Goal: Information Seeking & Learning: Learn about a topic

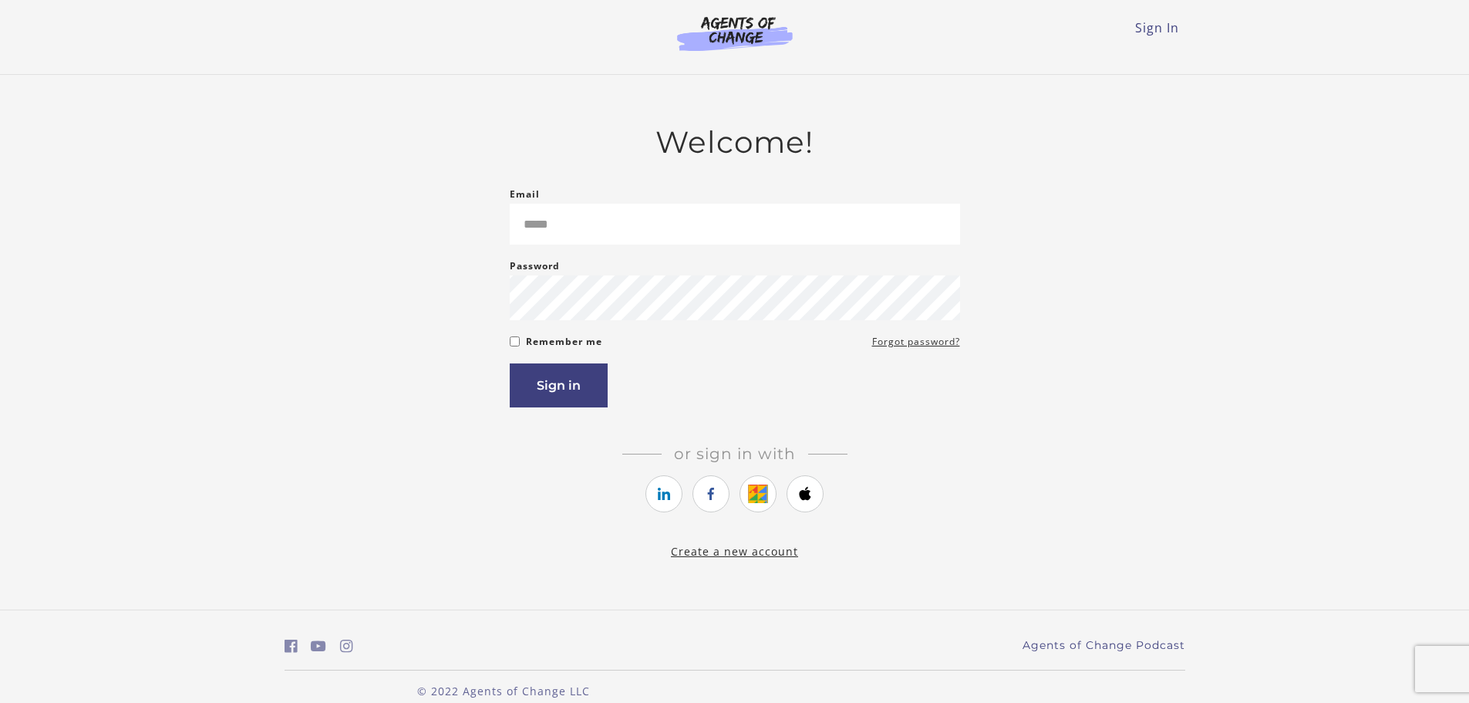
click at [573, 231] on input "Email" at bounding box center [735, 224] width 450 height 41
type input "**********"
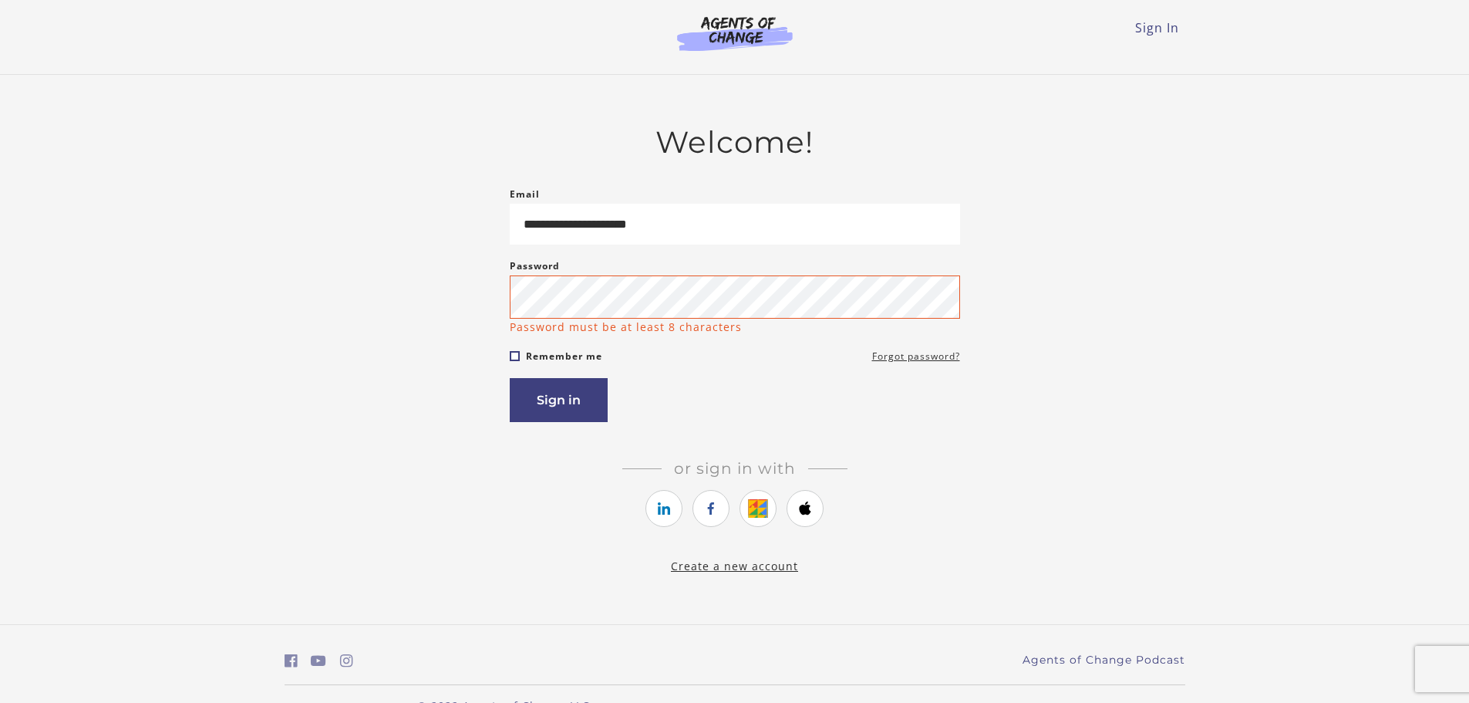
click at [518, 346] on form "**********" at bounding box center [735, 303] width 450 height 237
click at [518, 369] on form "**********" at bounding box center [735, 303] width 450 height 237
click at [562, 403] on button "Sign in" at bounding box center [559, 400] width 98 height 44
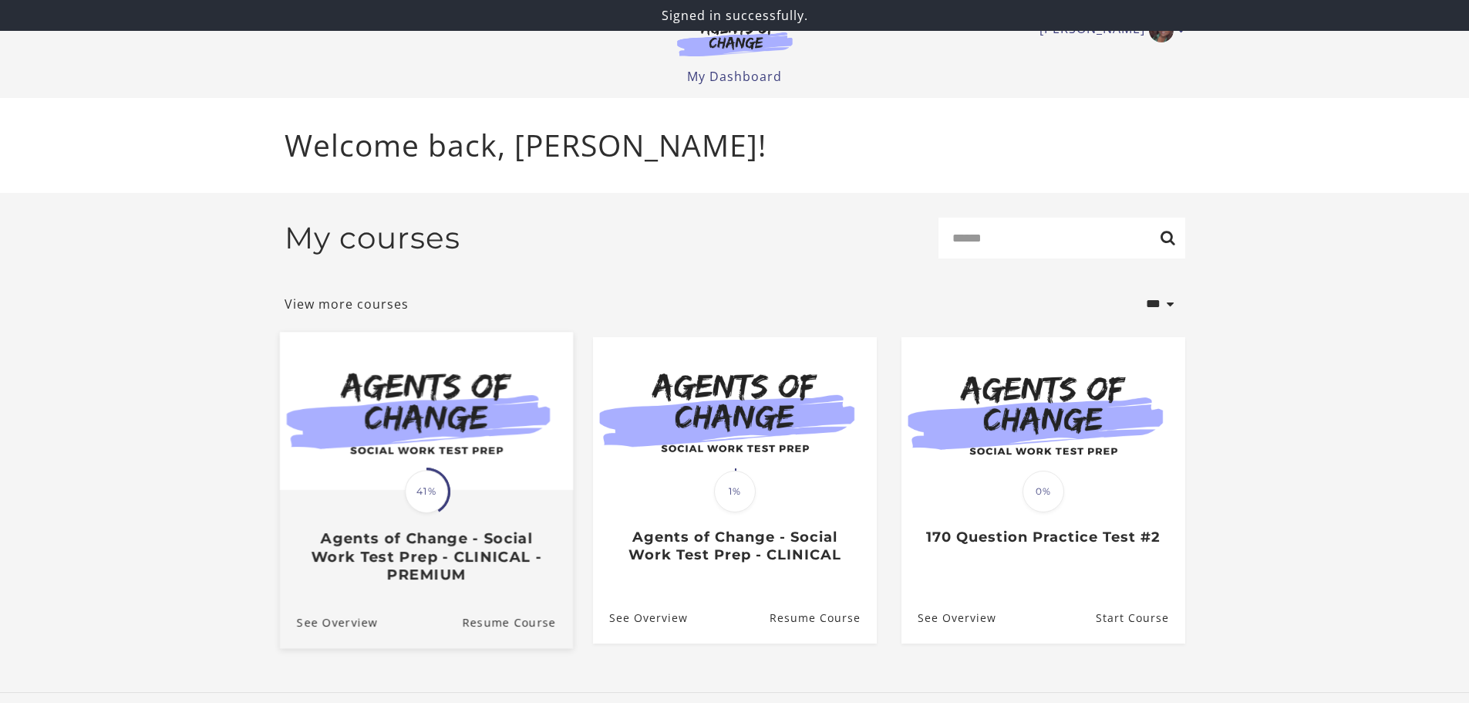
scroll to position [8, 0]
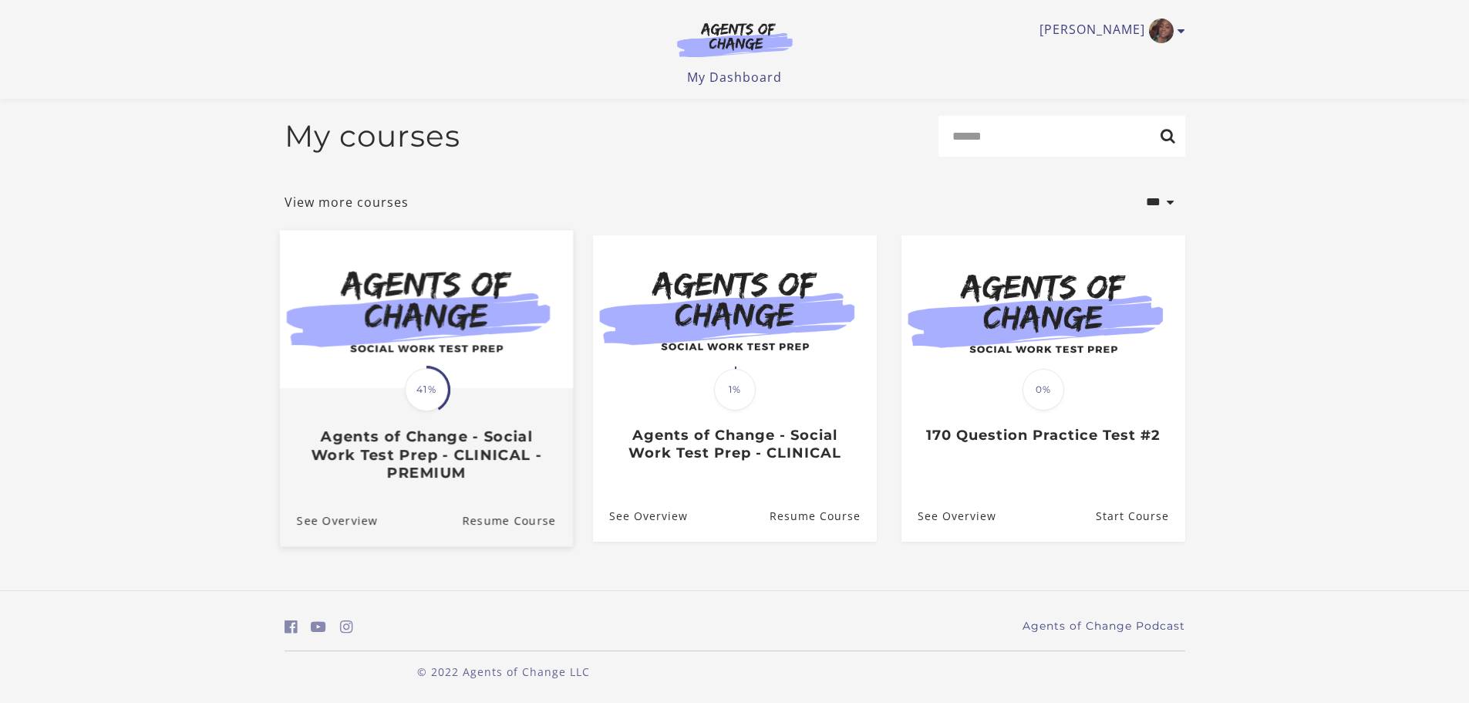
click at [538, 442] on h3 "Agents of Change - Social Work Test Prep - CLINICAL - PREMIUM" at bounding box center [425, 454] width 259 height 54
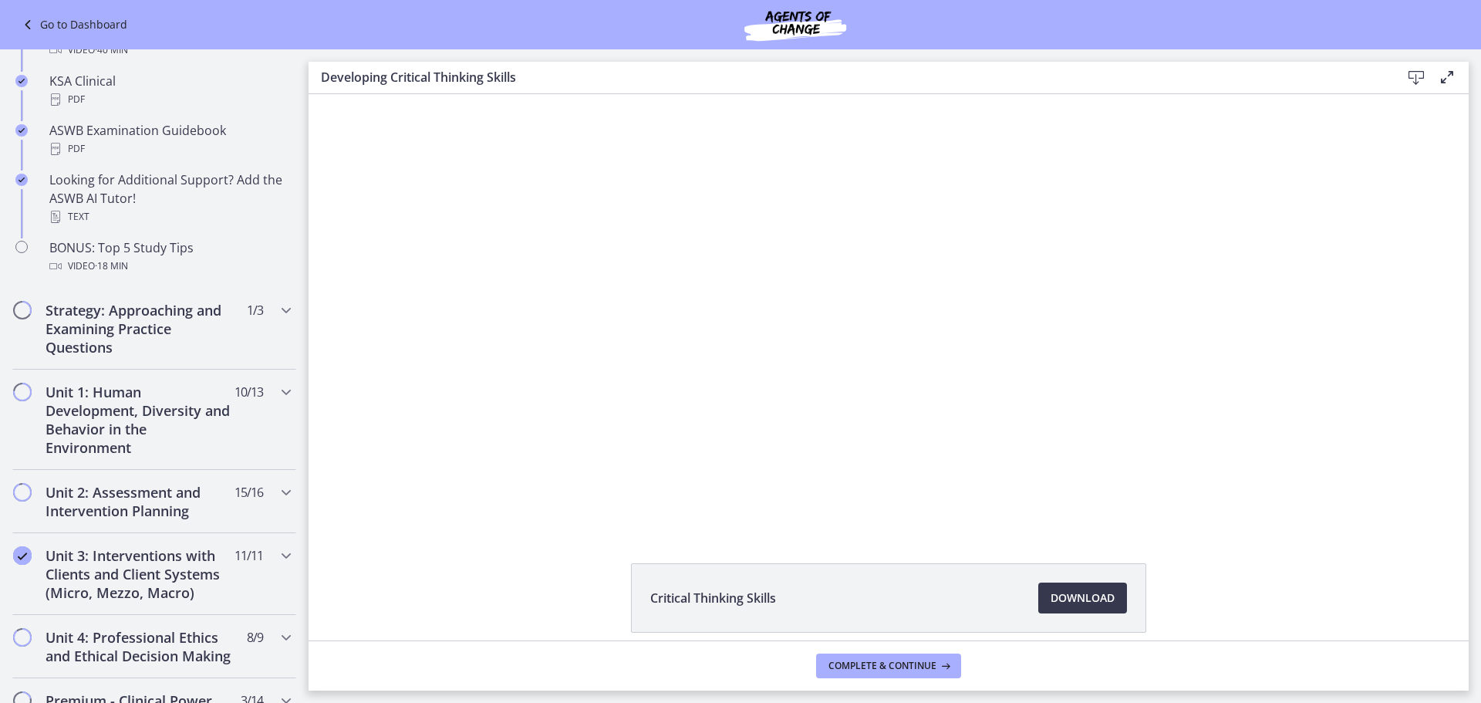
scroll to position [694, 0]
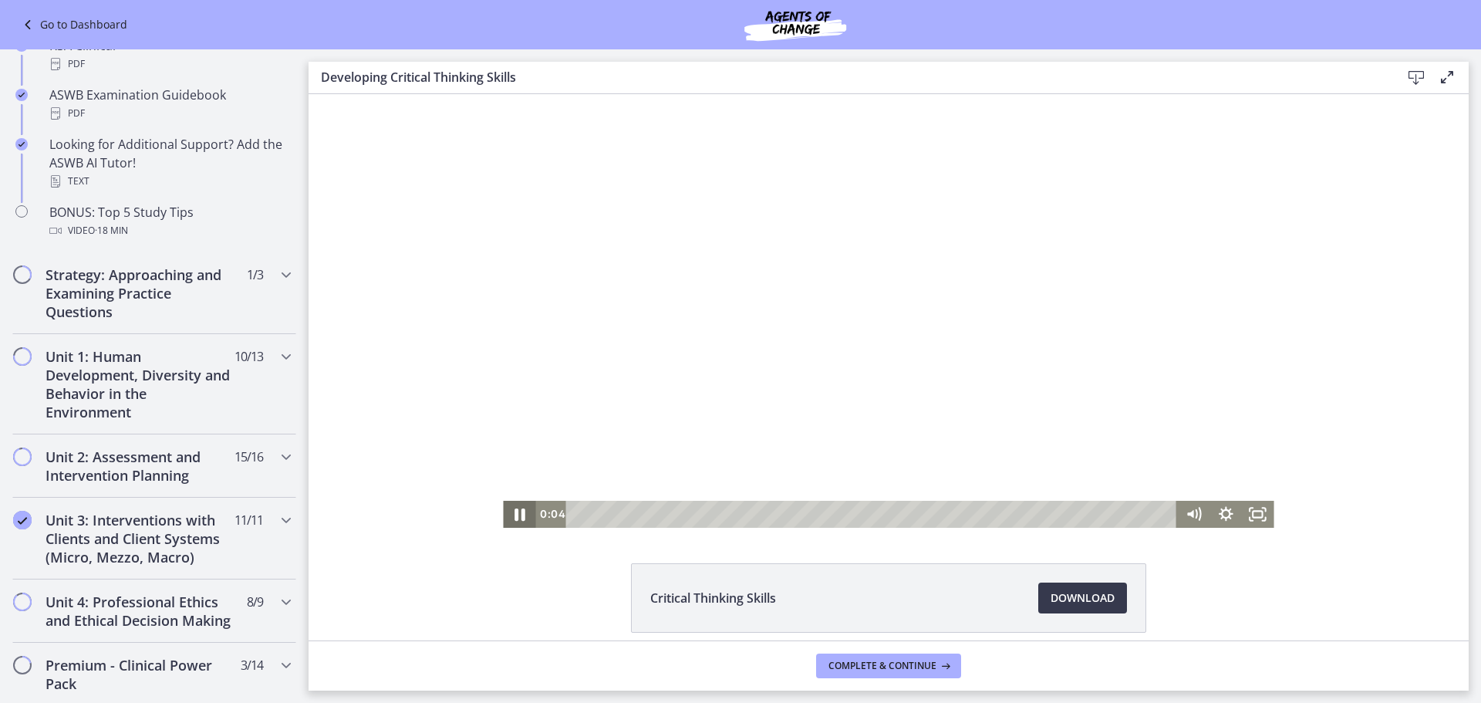
click at [522, 518] on icon "Pause" at bounding box center [519, 514] width 39 height 32
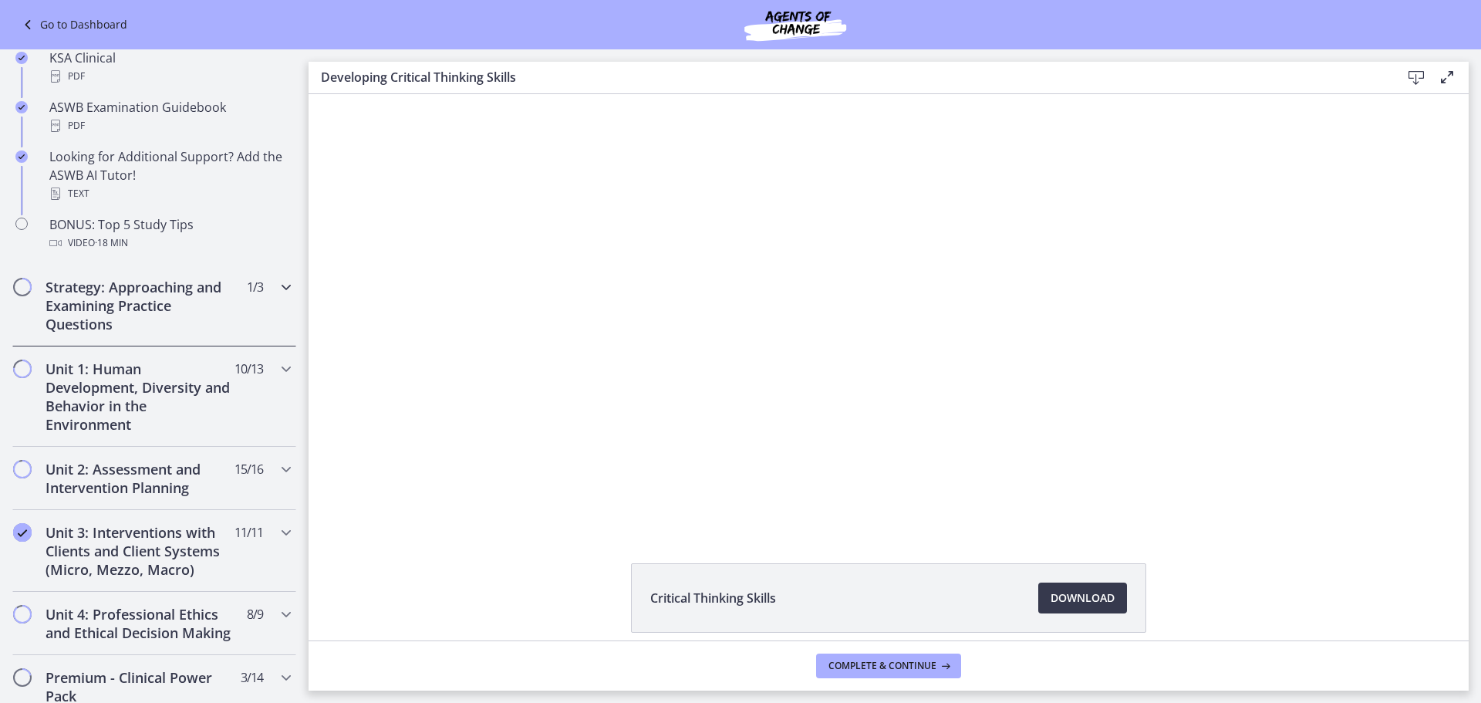
scroll to position [605, 0]
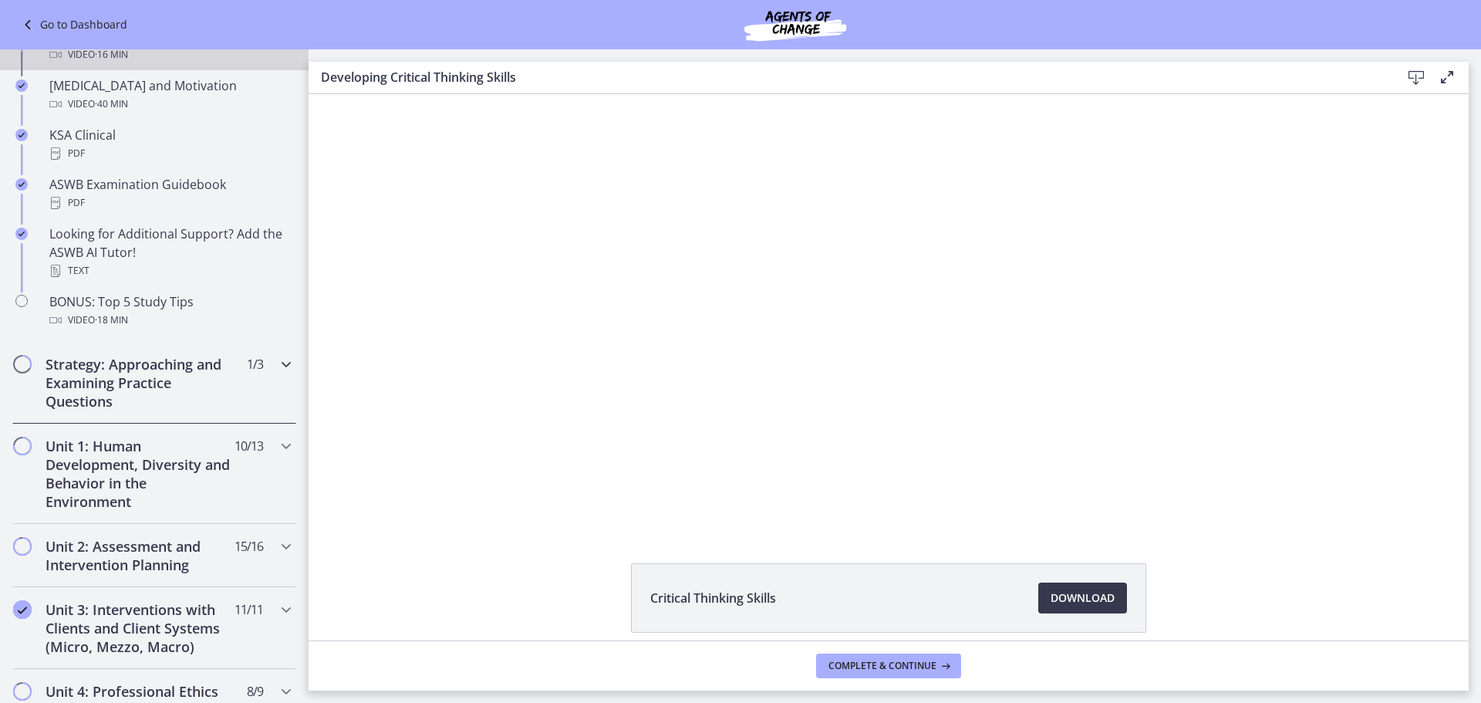
click at [277, 360] on icon "Chapters" at bounding box center [286, 364] width 19 height 19
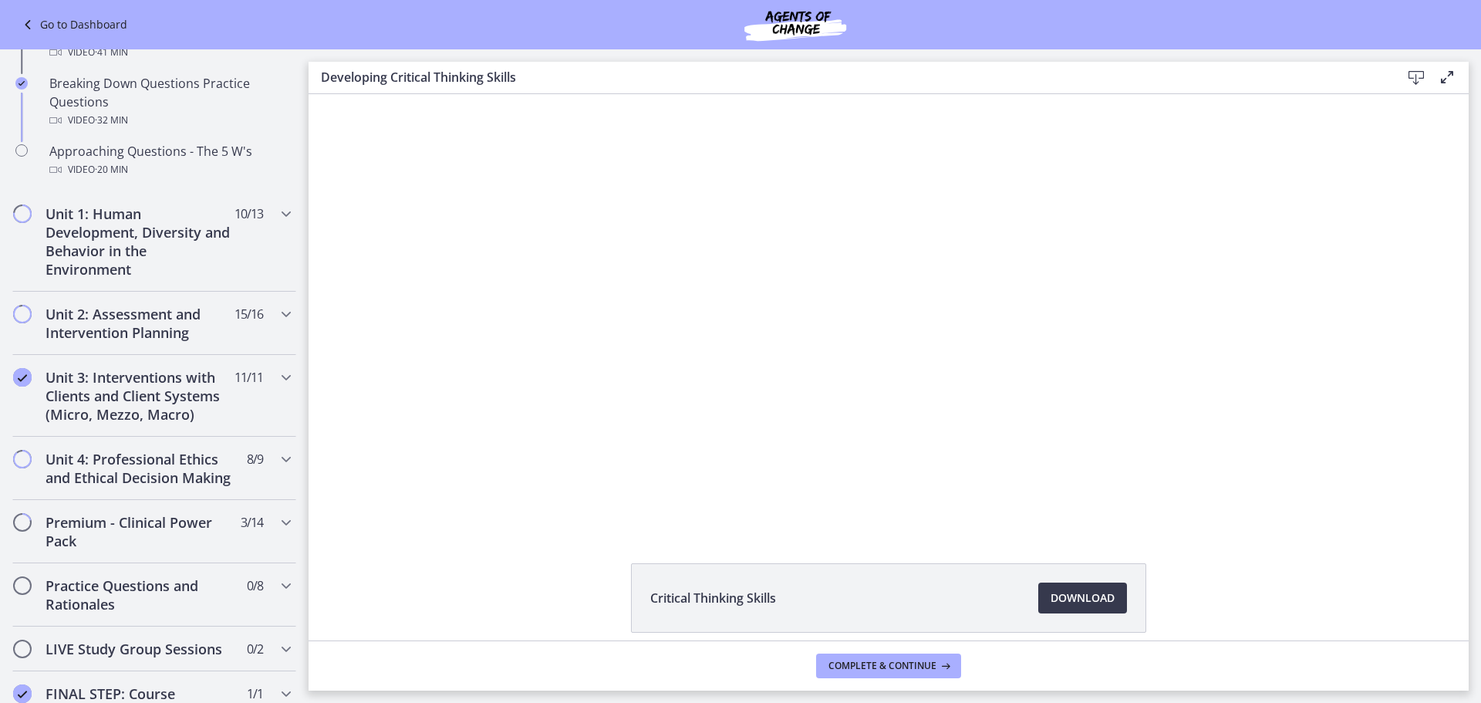
scroll to position [404, 0]
click at [282, 217] on icon "Chapters" at bounding box center [286, 214] width 19 height 19
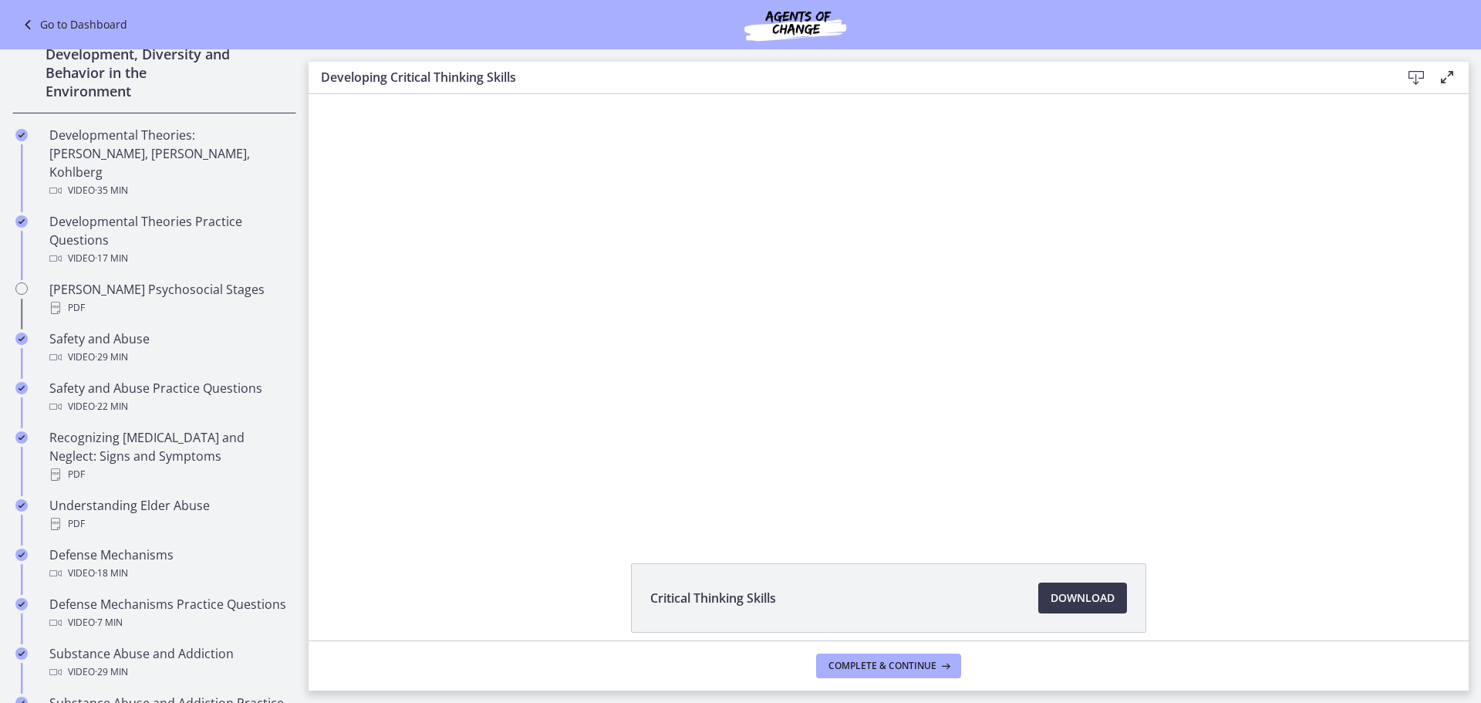
scroll to position [401, 0]
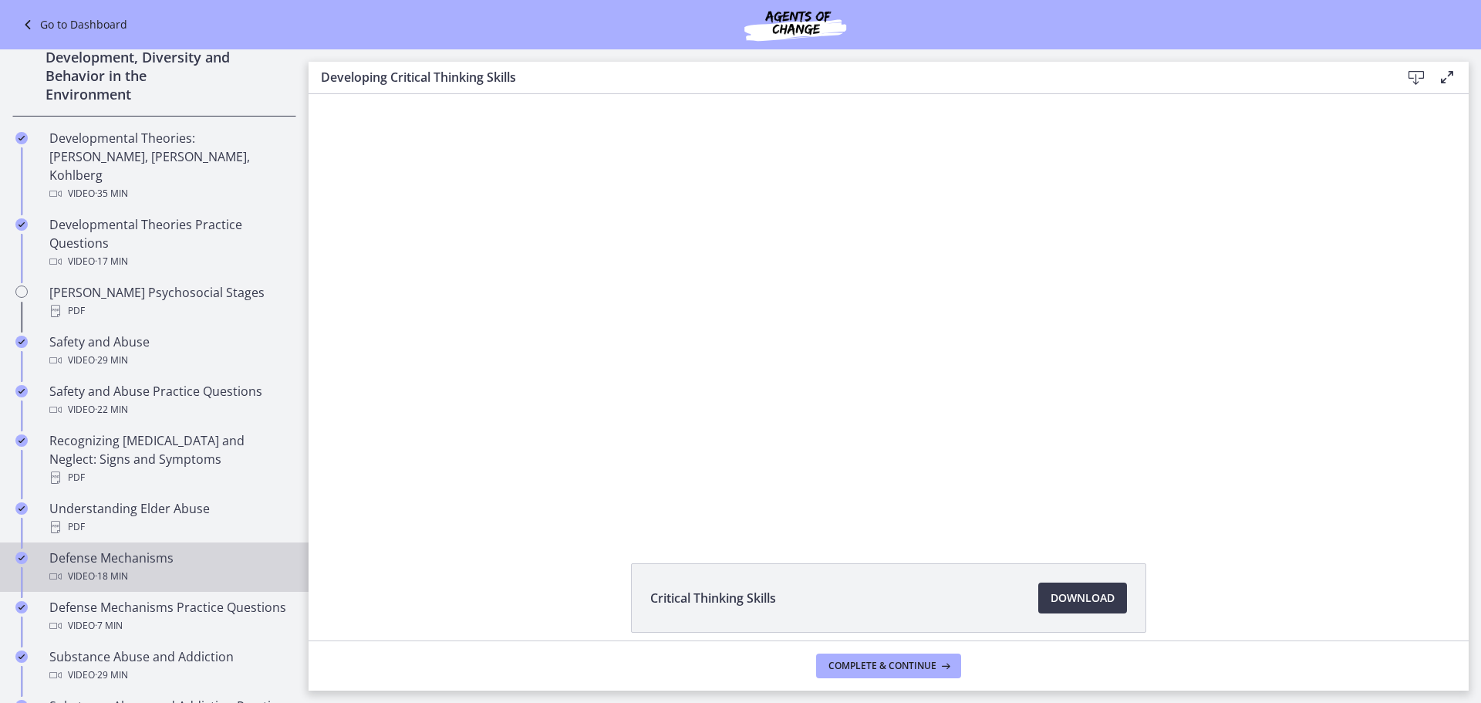
click at [170, 548] on div "Defense Mechanisms Video · 18 min" at bounding box center [169, 566] width 241 height 37
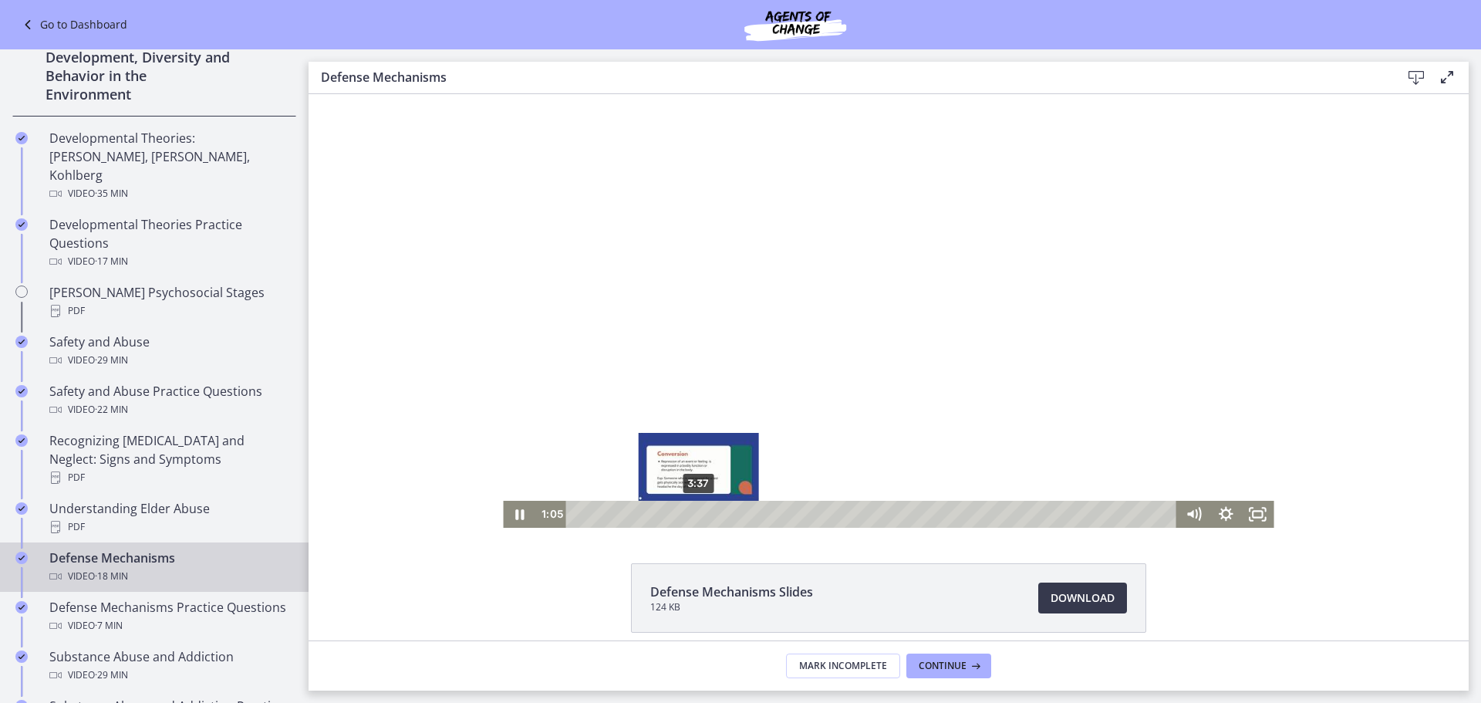
click at [693, 509] on div "3:37" at bounding box center [875, 514] width 592 height 27
click at [515, 512] on icon "Pause" at bounding box center [519, 514] width 8 height 10
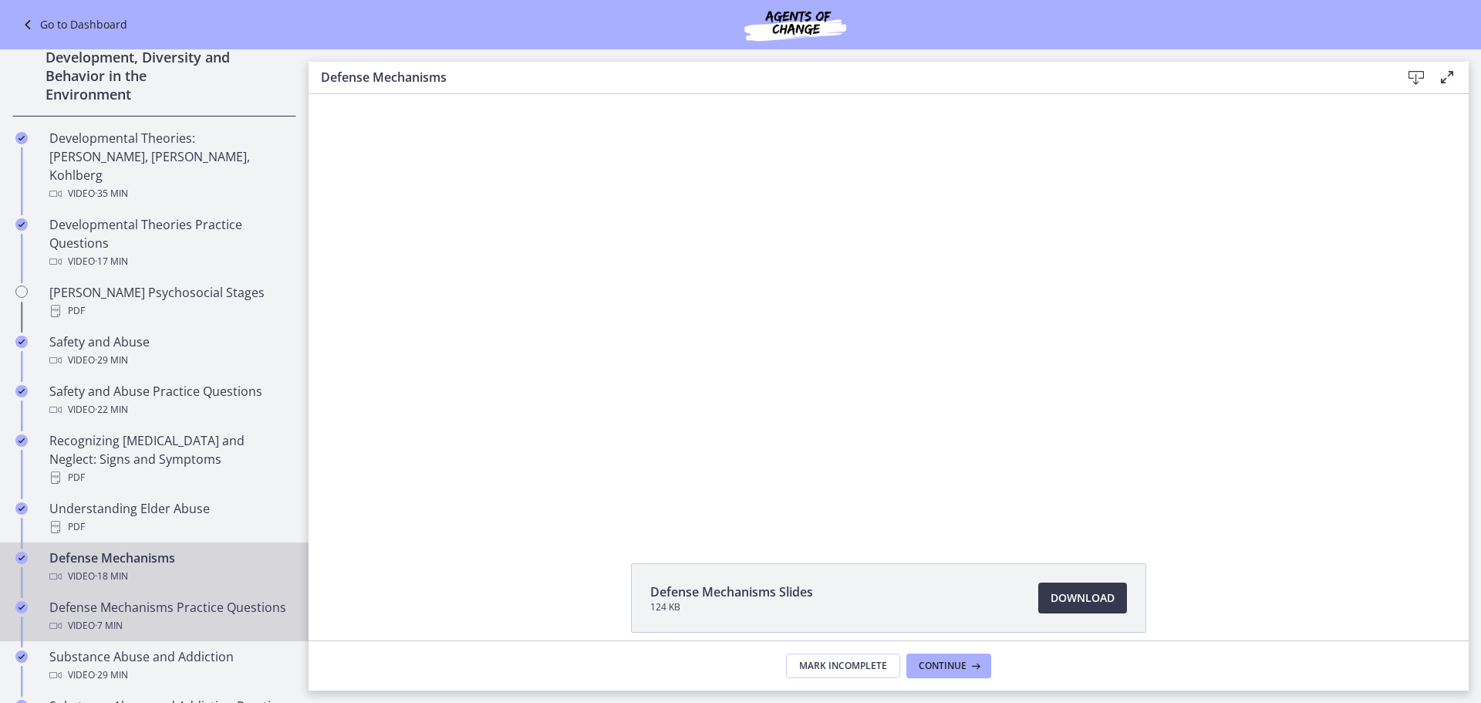
click at [207, 598] on div "Defense Mechanisms Practice Questions Video · 7 min" at bounding box center [169, 616] width 241 height 37
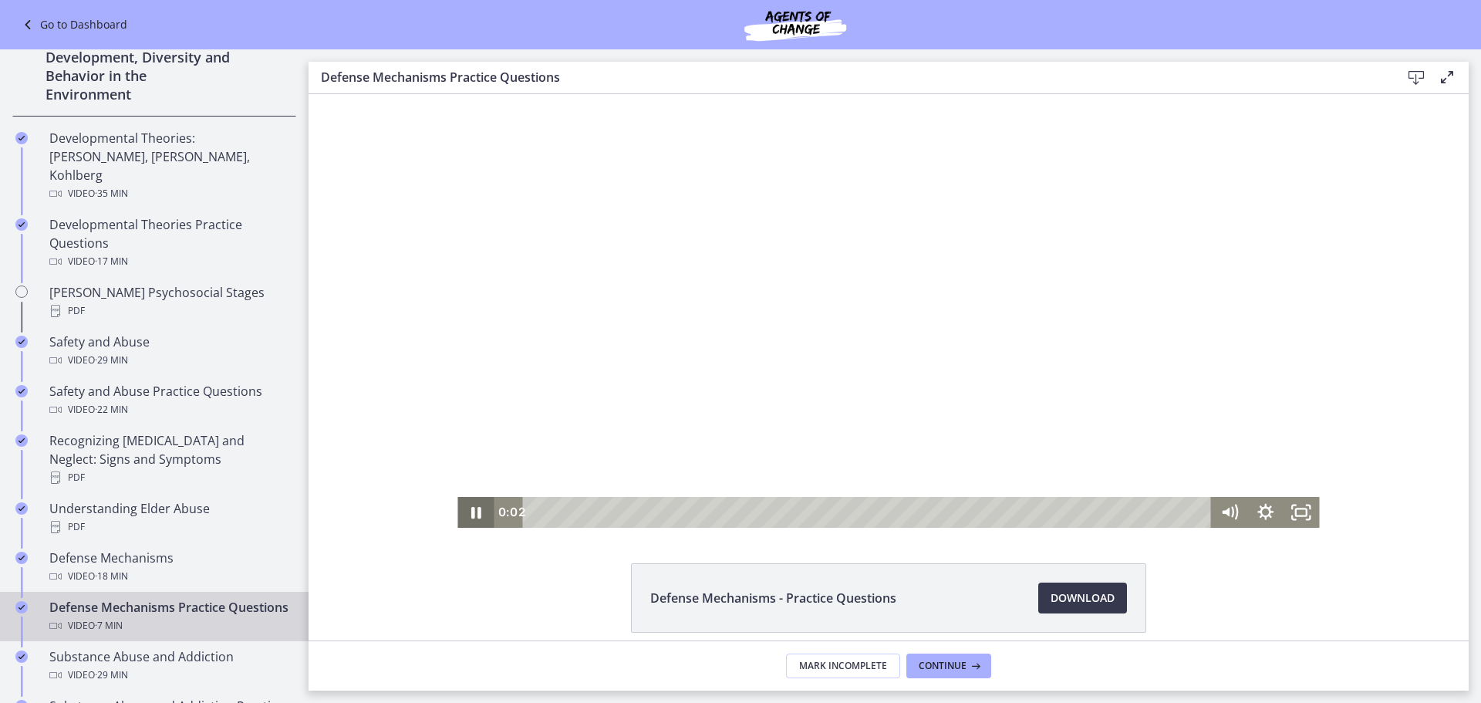
click at [474, 518] on icon "Pause" at bounding box center [476, 513] width 10 height 12
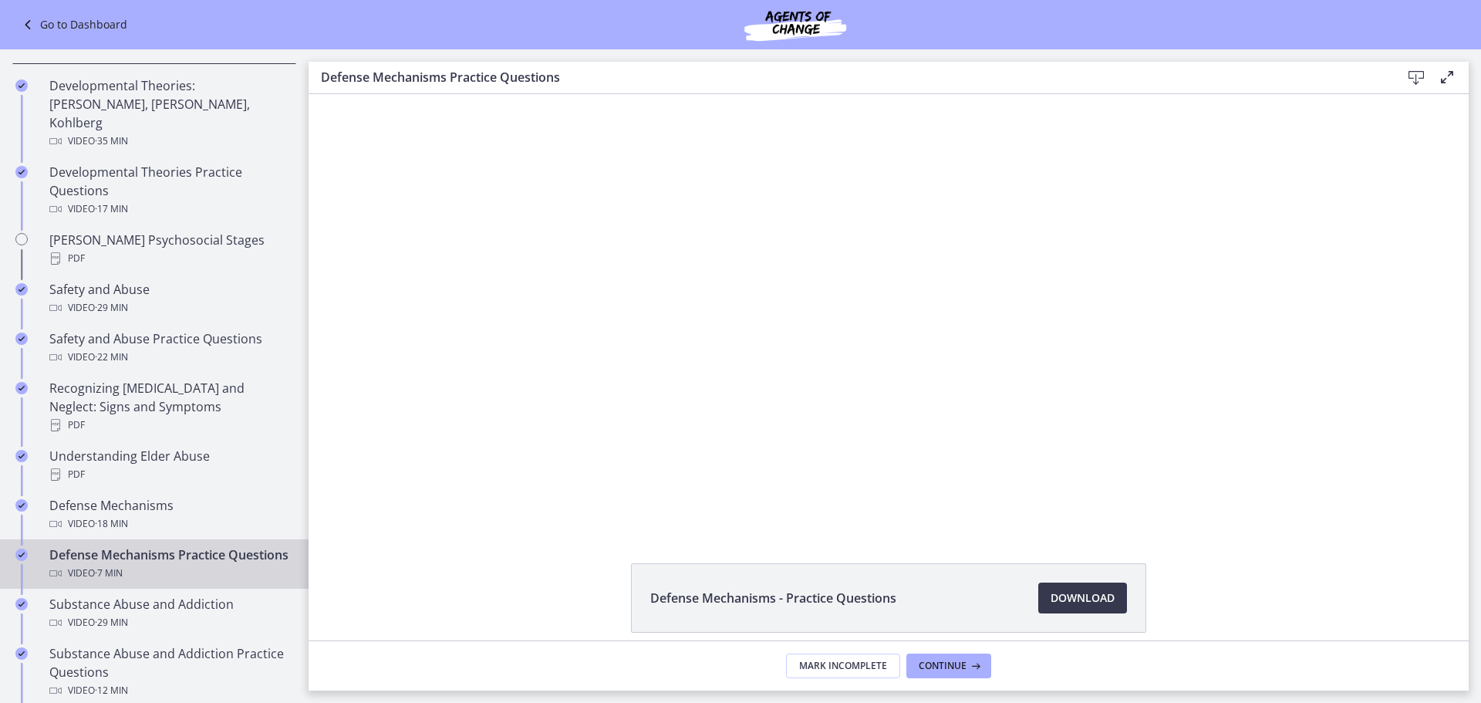
scroll to position [478, 0]
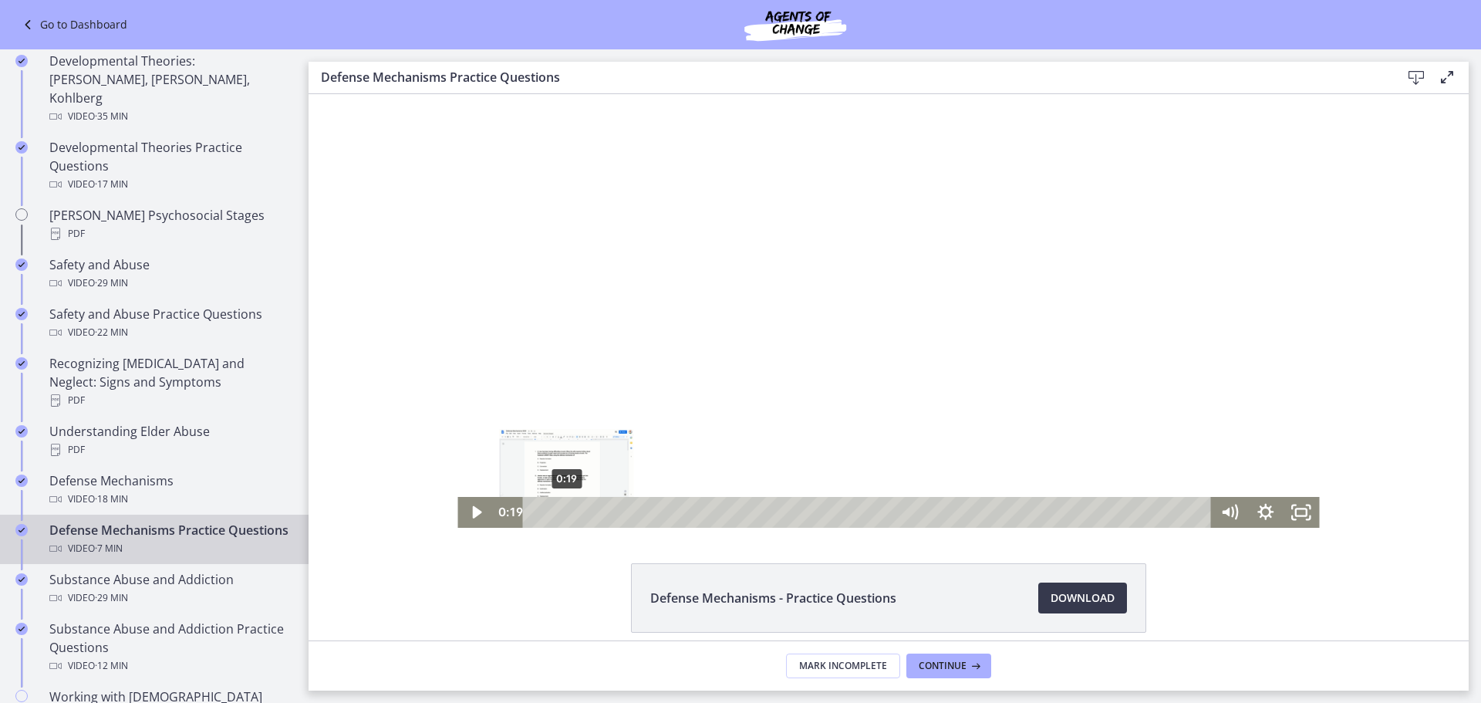
click at [561, 512] on div "0:19" at bounding box center [869, 512] width 667 height 31
click at [473, 514] on icon "Play Video" at bounding box center [477, 512] width 36 height 31
click at [572, 510] on div "0:19" at bounding box center [869, 512] width 667 height 31
click at [605, 511] on div "0:40" at bounding box center [869, 512] width 667 height 31
click at [471, 515] on icon "Pause" at bounding box center [476, 513] width 10 height 12
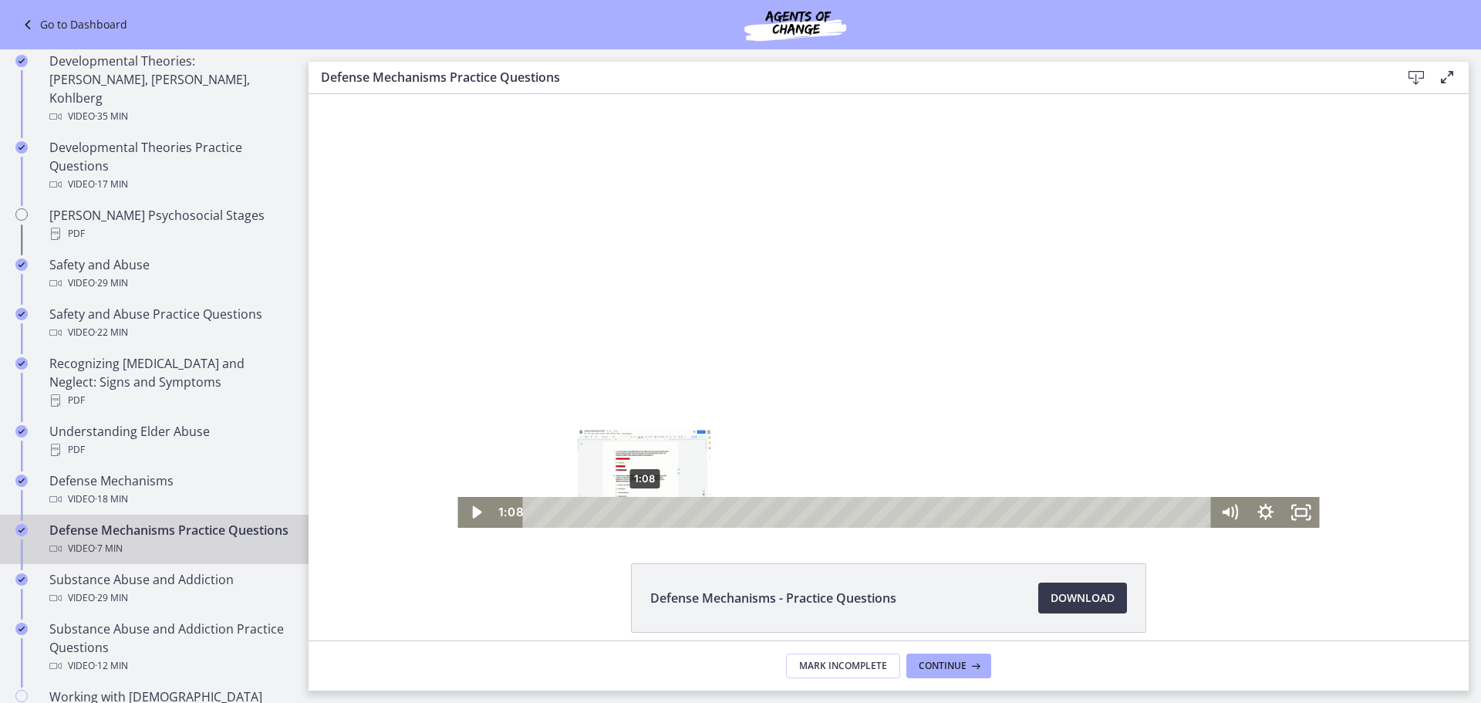
click at [638, 513] on div "1:08" at bounding box center [869, 512] width 667 height 31
click at [661, 509] on div "1:22" at bounding box center [869, 512] width 667 height 31
click at [473, 508] on icon "Play Video" at bounding box center [477, 512] width 9 height 12
click at [475, 508] on icon "Pause" at bounding box center [475, 512] width 36 height 31
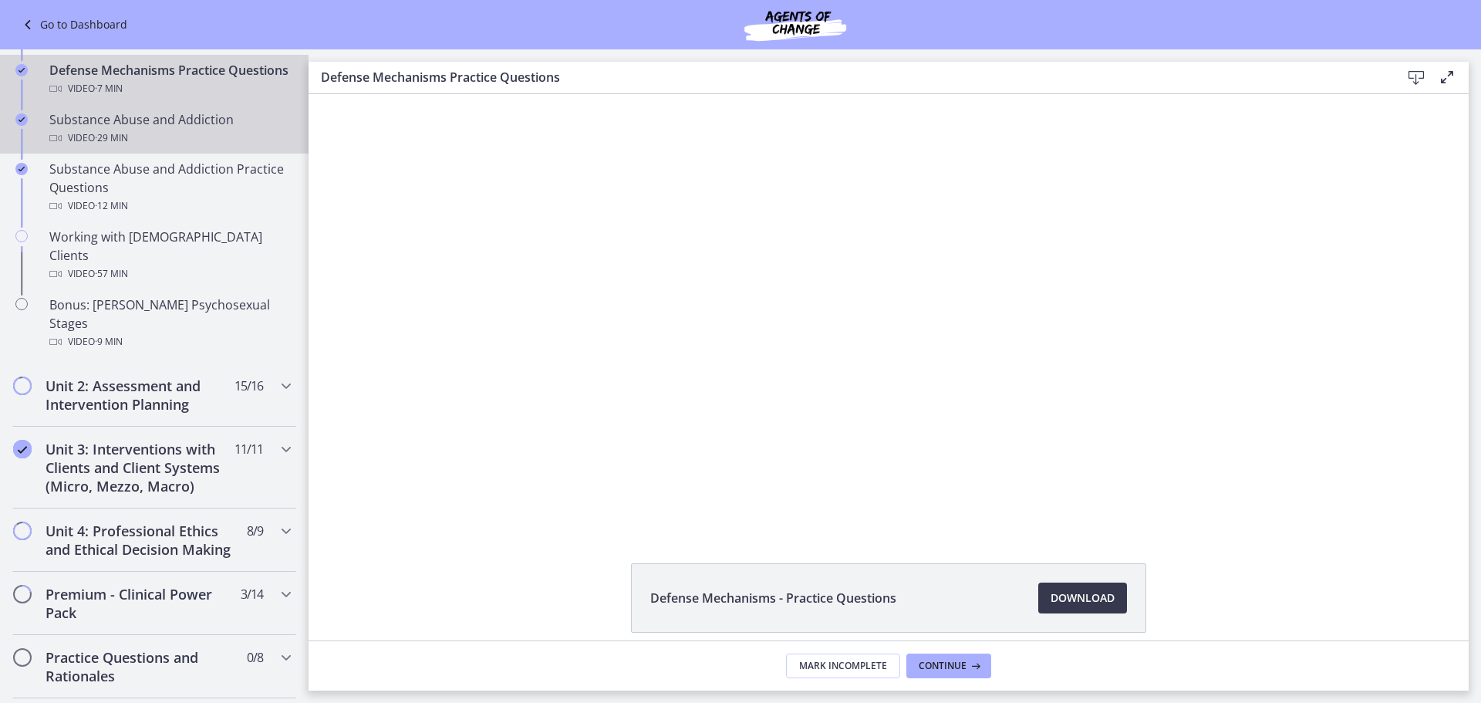
scroll to position [895, 0]
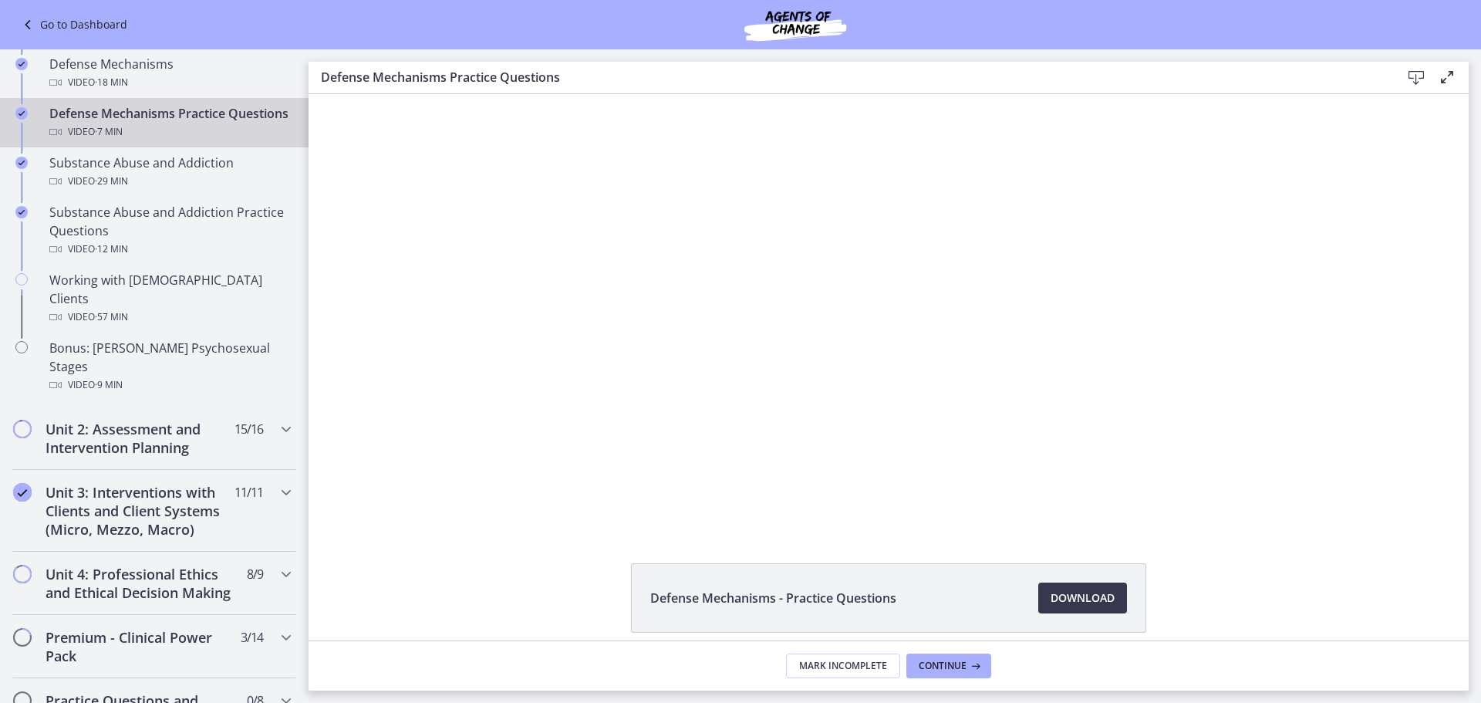
click at [73, 29] on link "Go to Dashboard" at bounding box center [73, 24] width 109 height 19
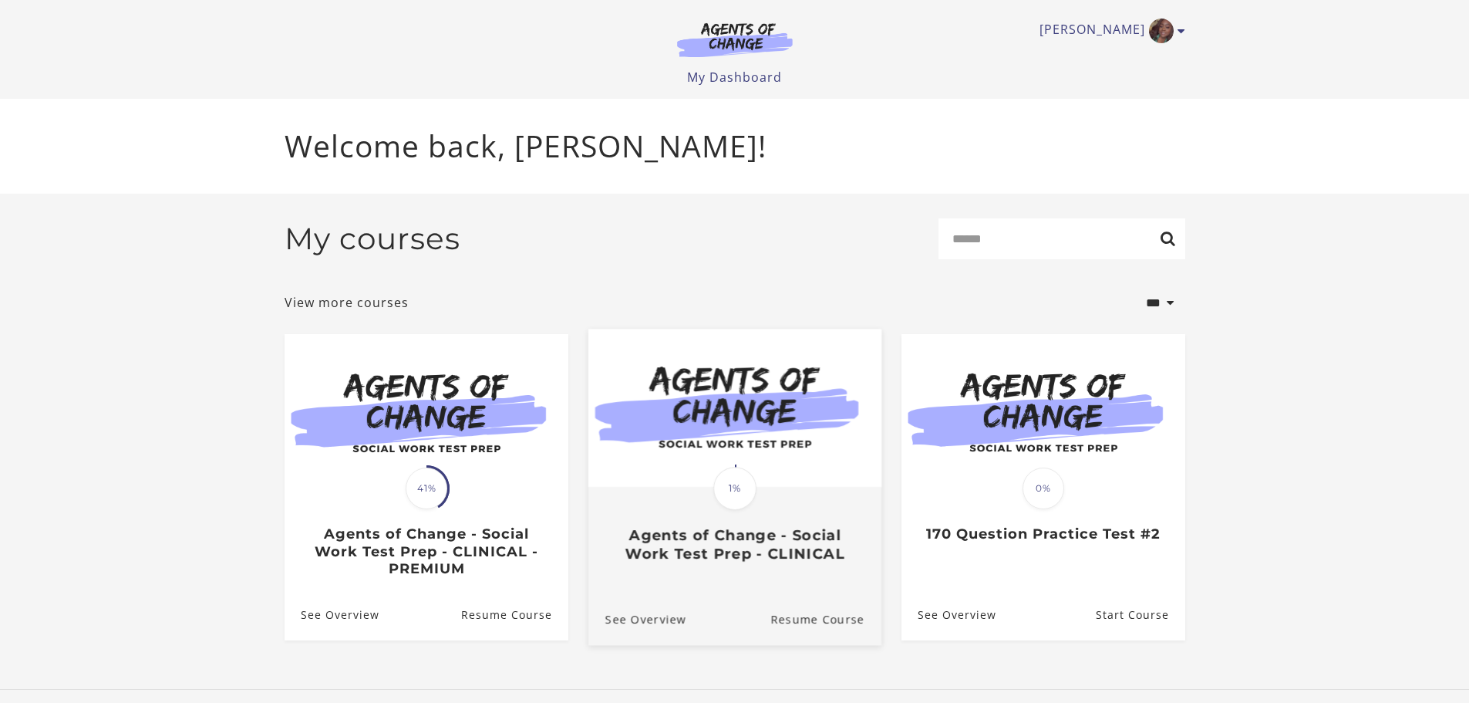
click at [752, 458] on img at bounding box center [734, 408] width 293 height 158
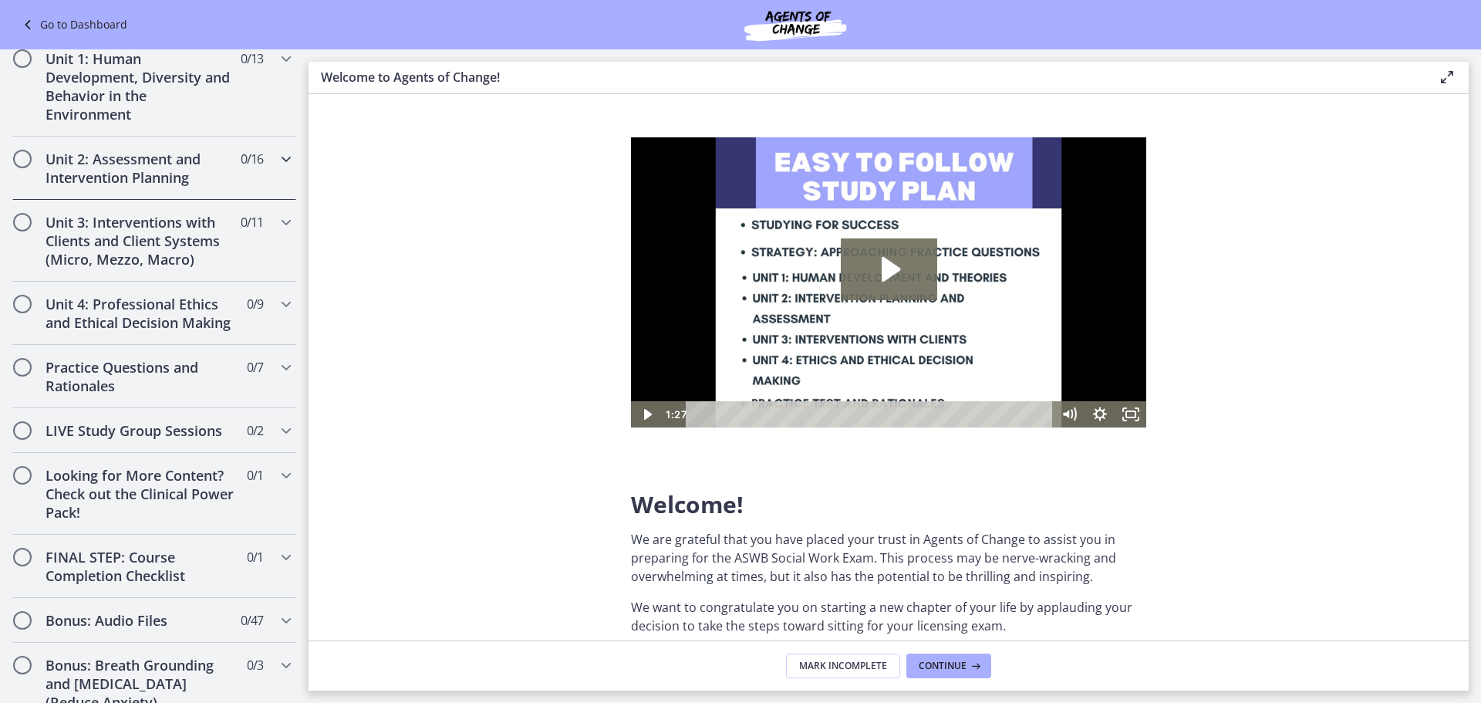
scroll to position [1003, 0]
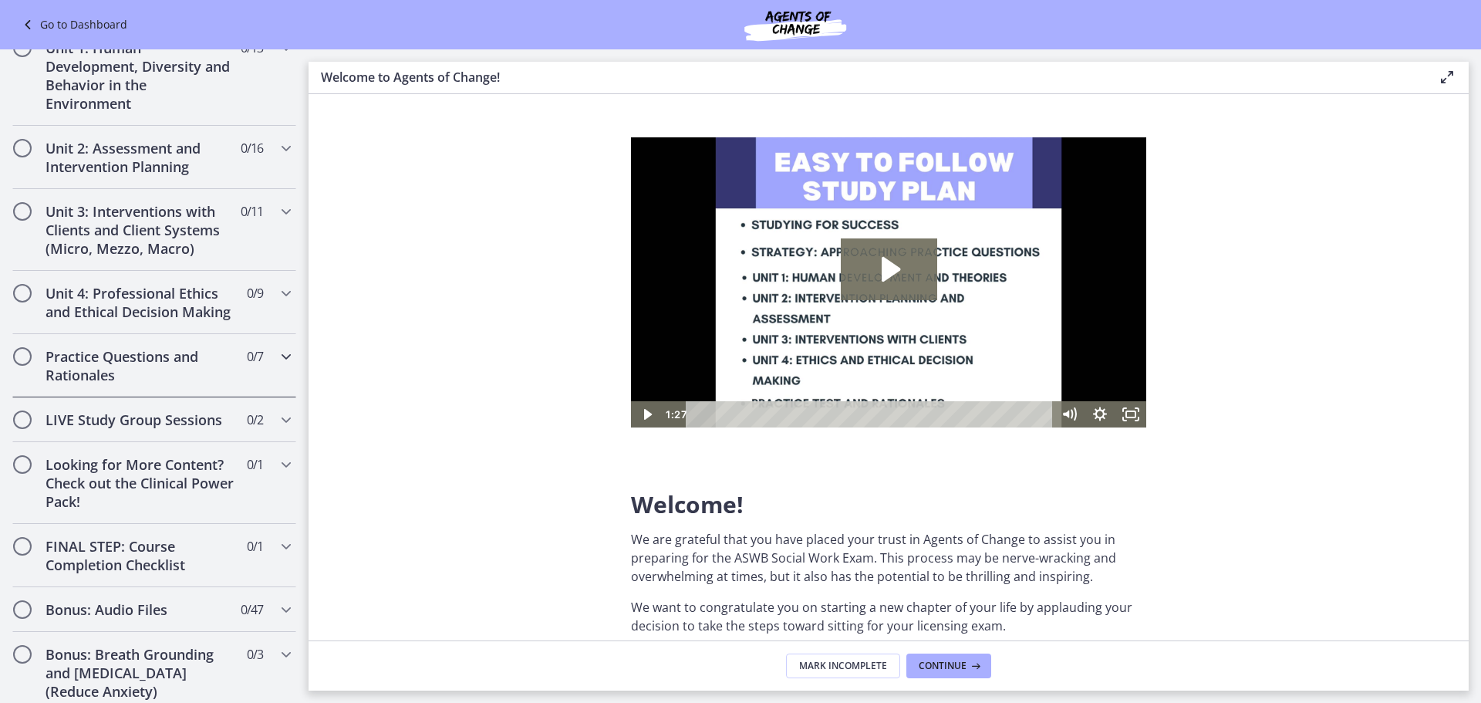
click at [261, 380] on div "Practice Questions and Rationales 0 / 7 Completed" at bounding box center [154, 365] width 284 height 63
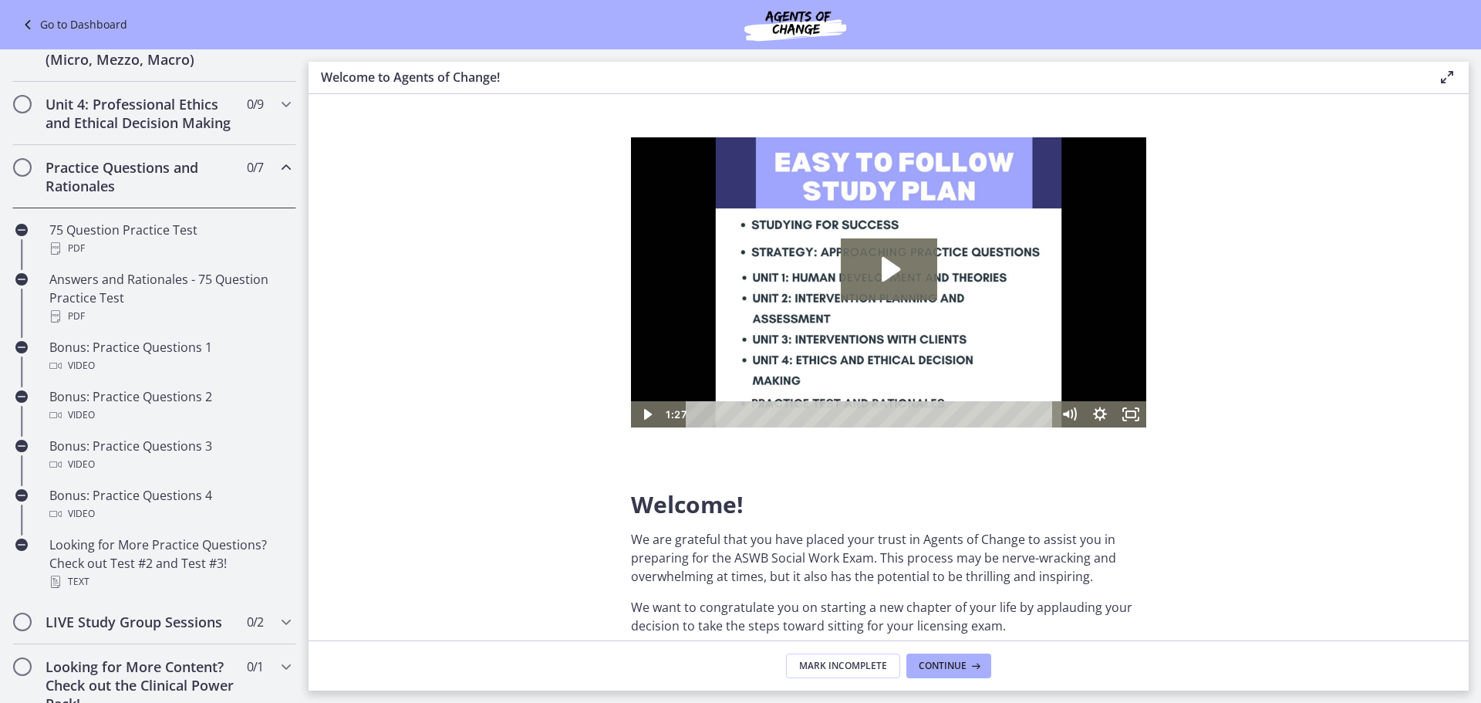
scroll to position [392, 0]
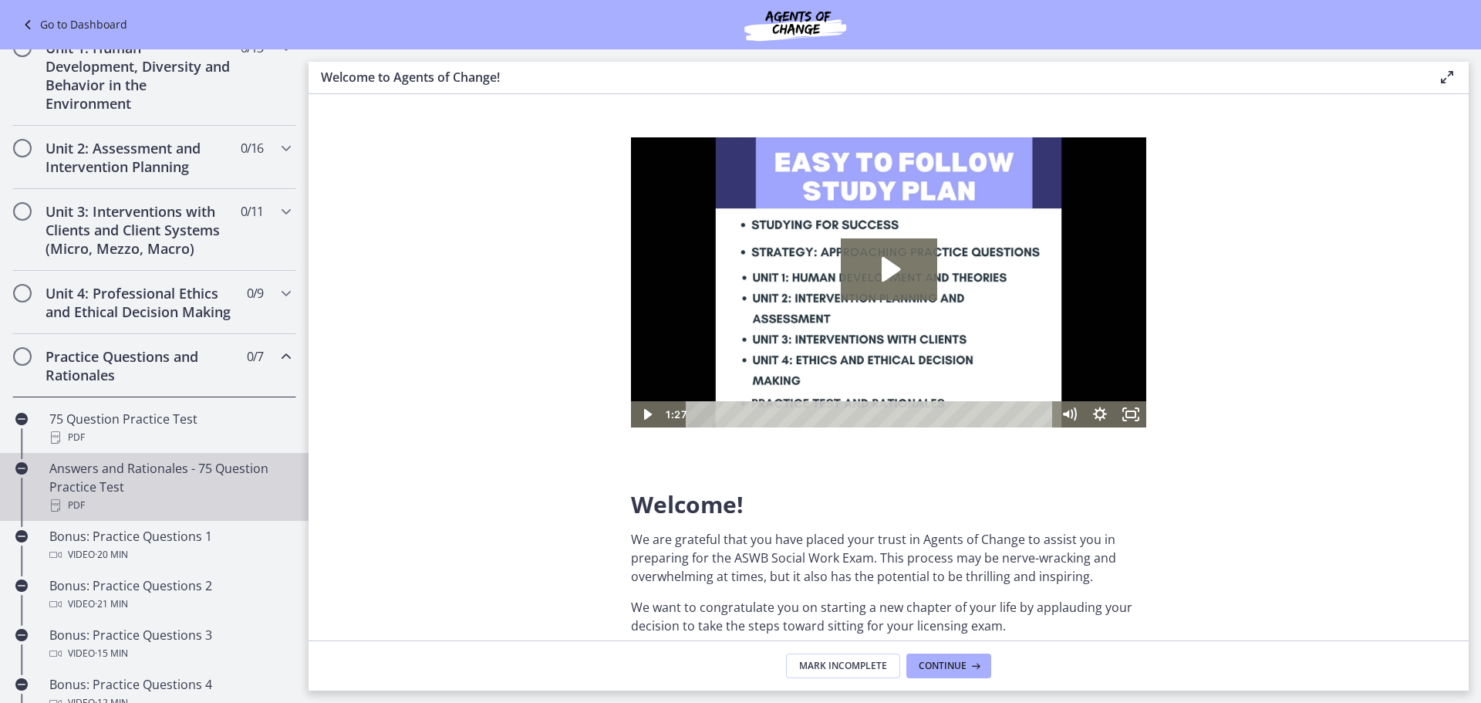
click at [203, 498] on div "Answers and Rationales - 75 Question Practice Test PDF" at bounding box center [169, 487] width 241 height 56
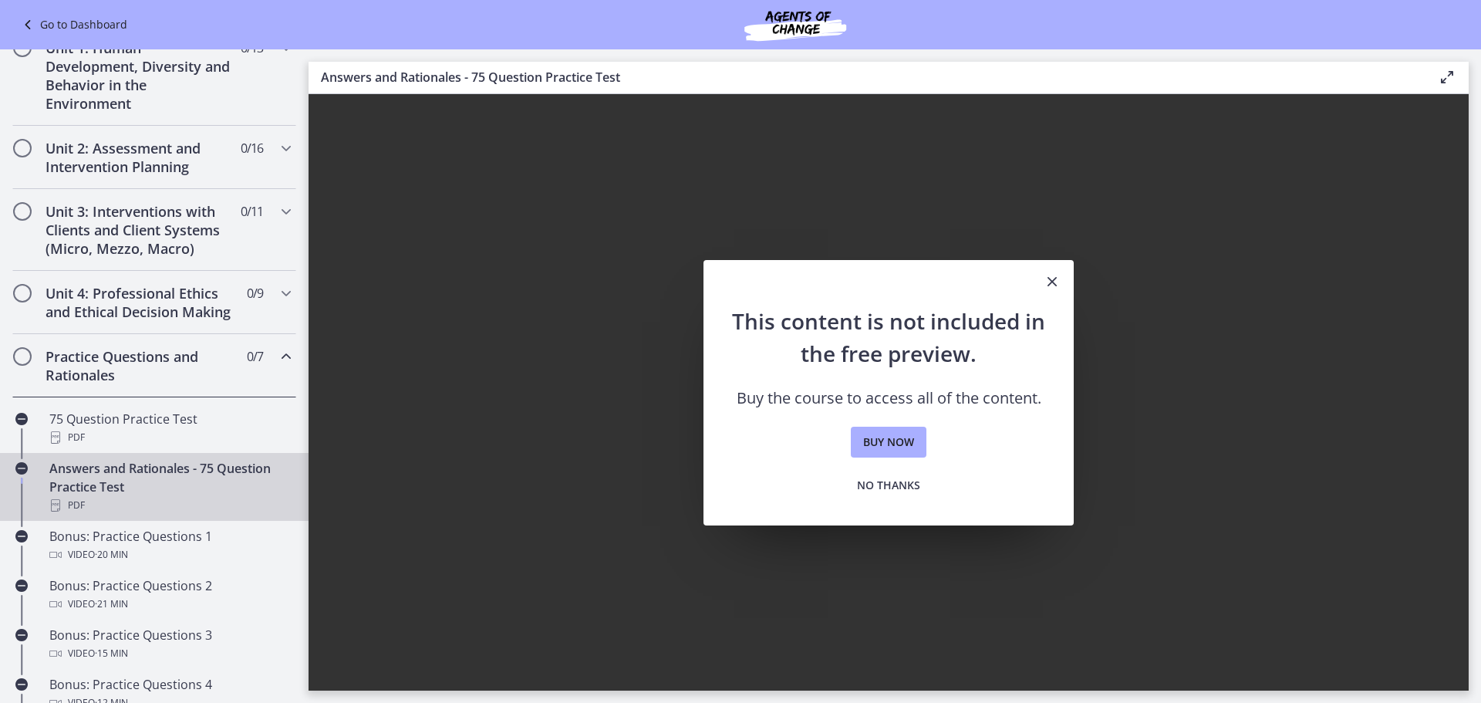
click at [1046, 281] on icon "Close" at bounding box center [1052, 281] width 19 height 19
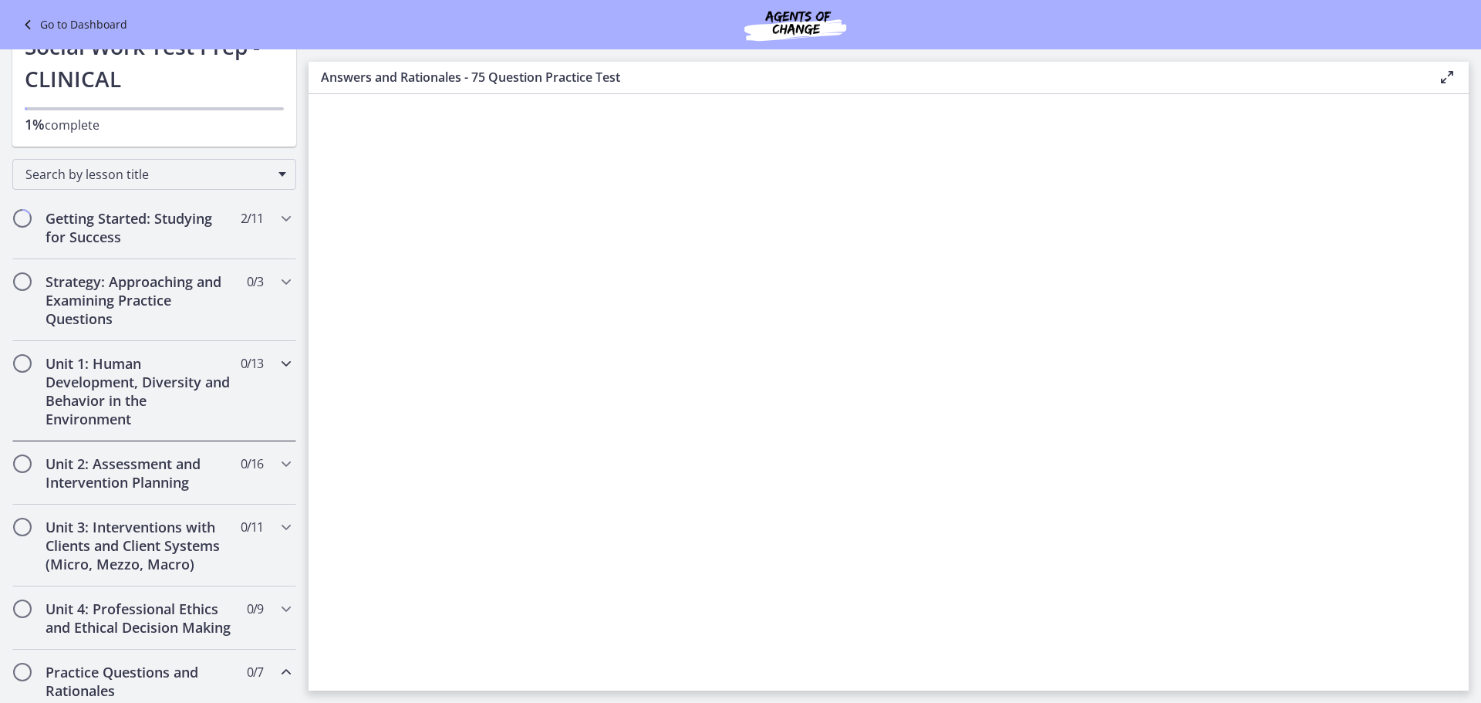
scroll to position [6, 0]
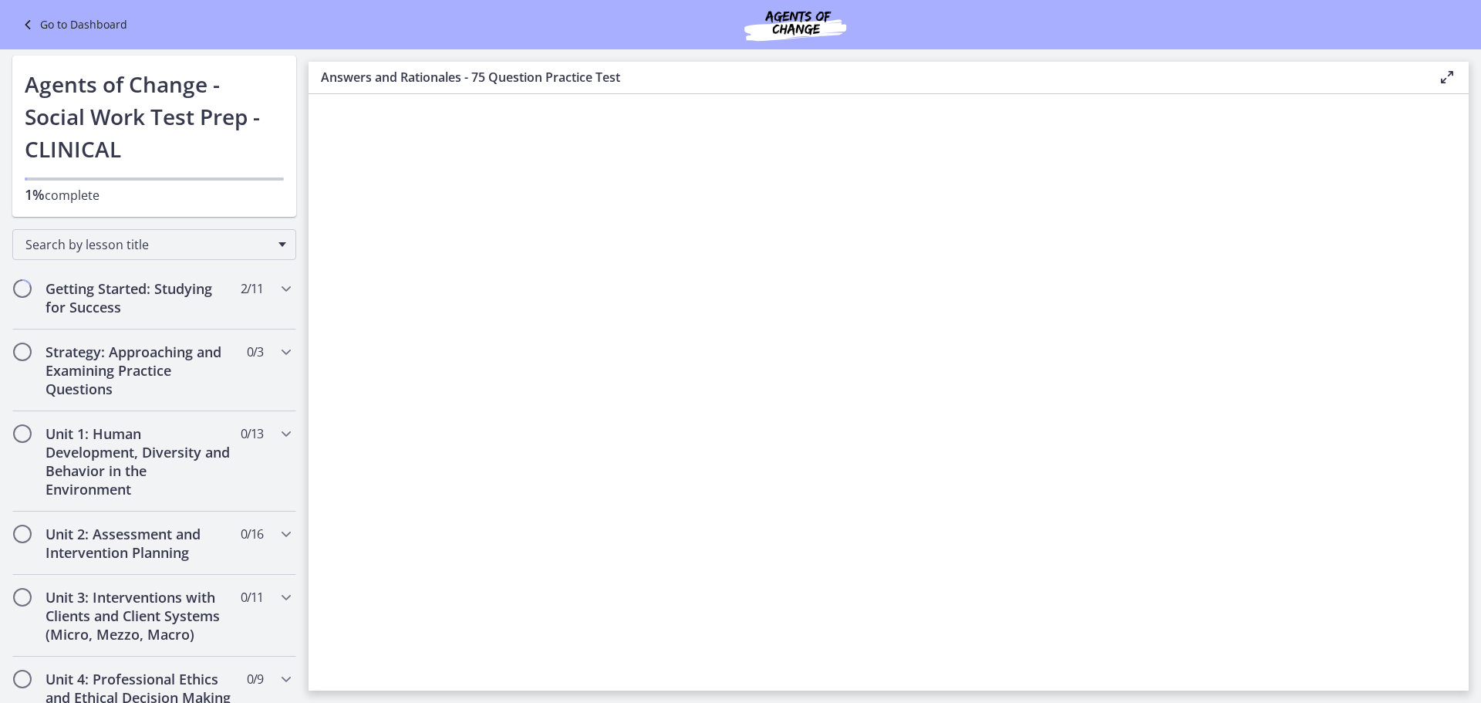
click at [69, 6] on div "Go to Dashboard" at bounding box center [740, 24] width 1481 height 49
click at [66, 19] on link "Go to Dashboard" at bounding box center [73, 24] width 109 height 19
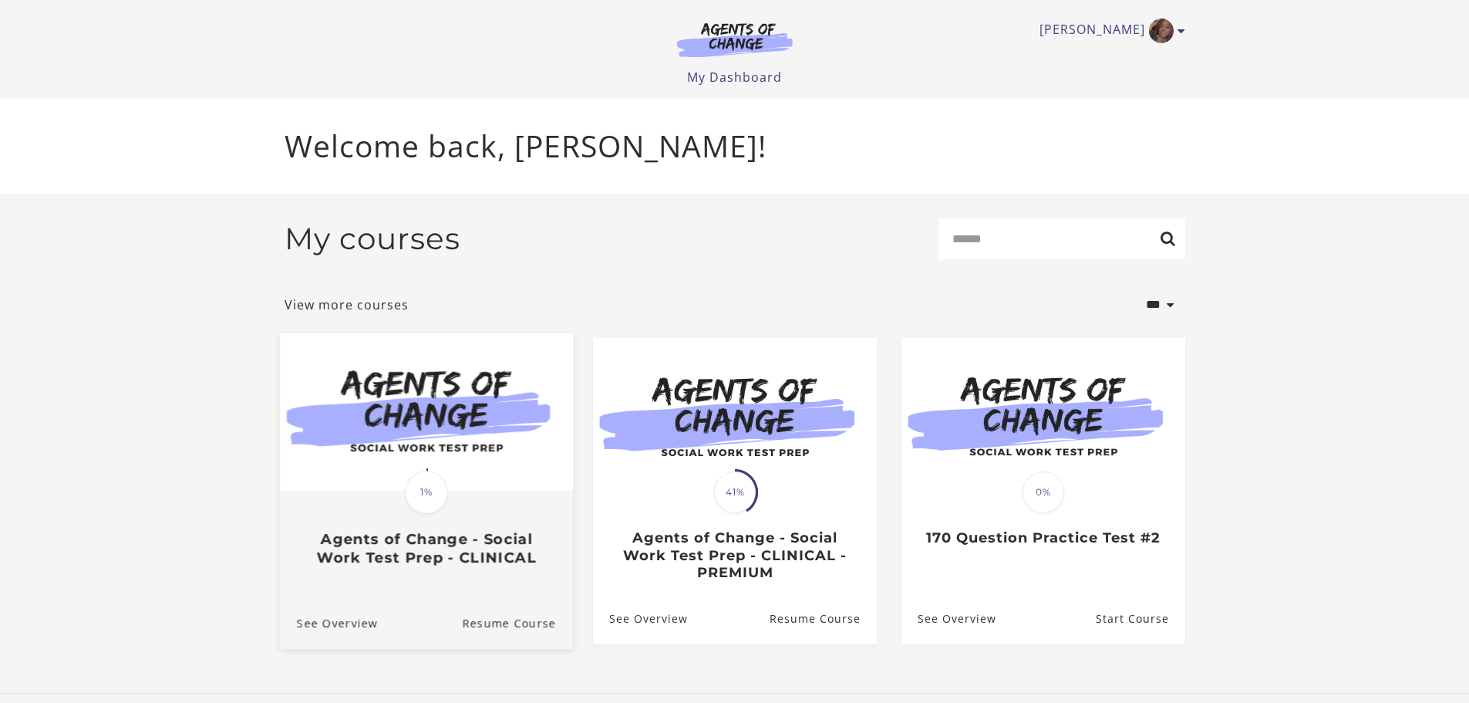
click at [526, 575] on link "Translation missing: en.liquid.partials.dashboard_course_card.progress_descript…" at bounding box center [425, 455] width 293 height 246
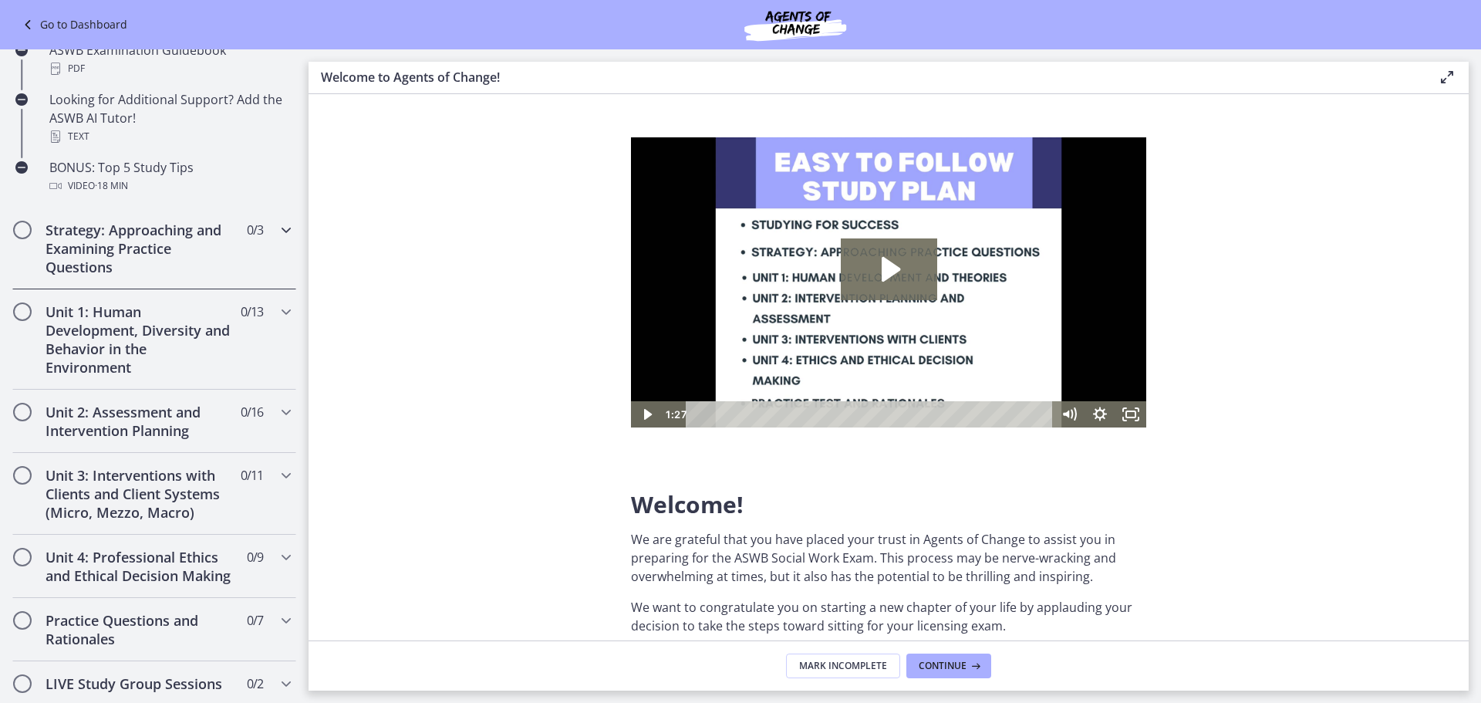
scroll to position [714, 0]
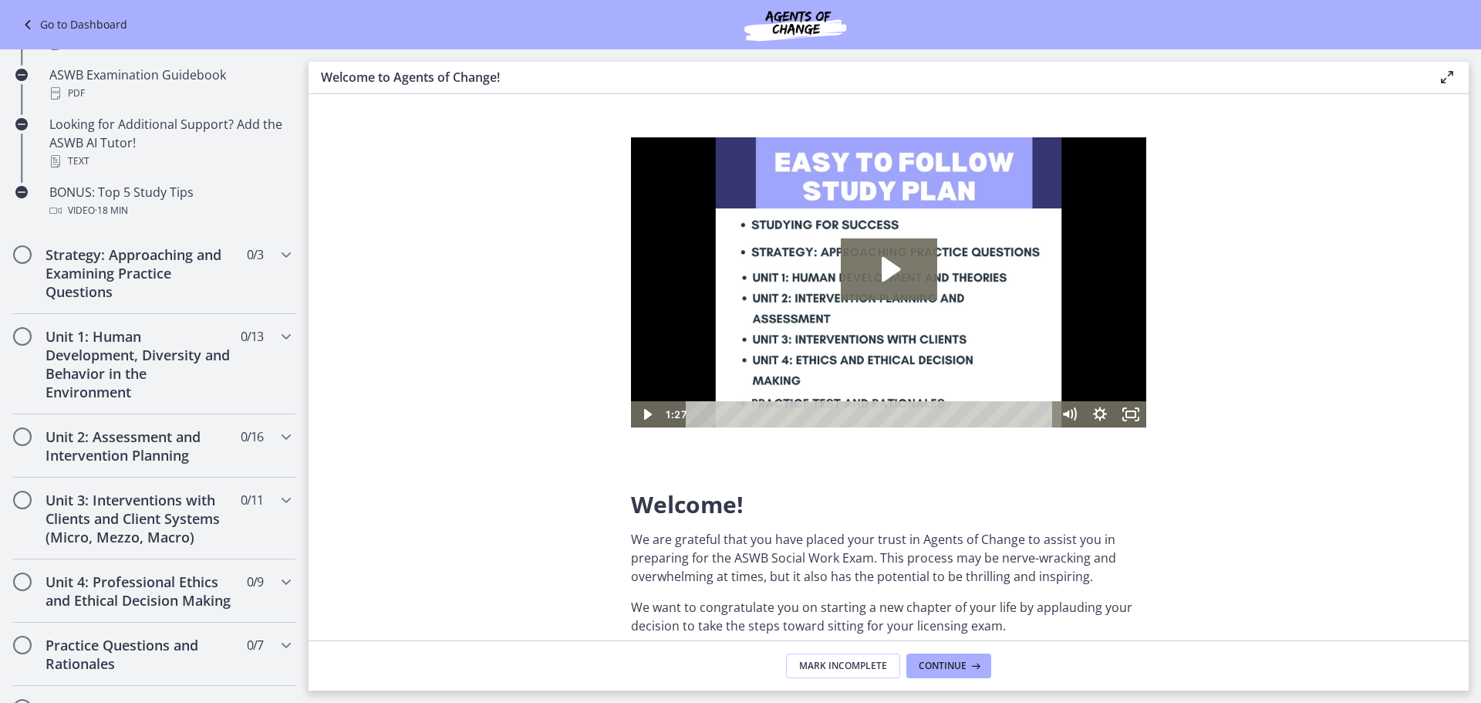
click at [104, 12] on div "Go to Dashboard" at bounding box center [740, 24] width 1481 height 49
click at [103, 18] on link "Go to Dashboard" at bounding box center [73, 24] width 109 height 19
